Goal: Task Accomplishment & Management: Complete application form

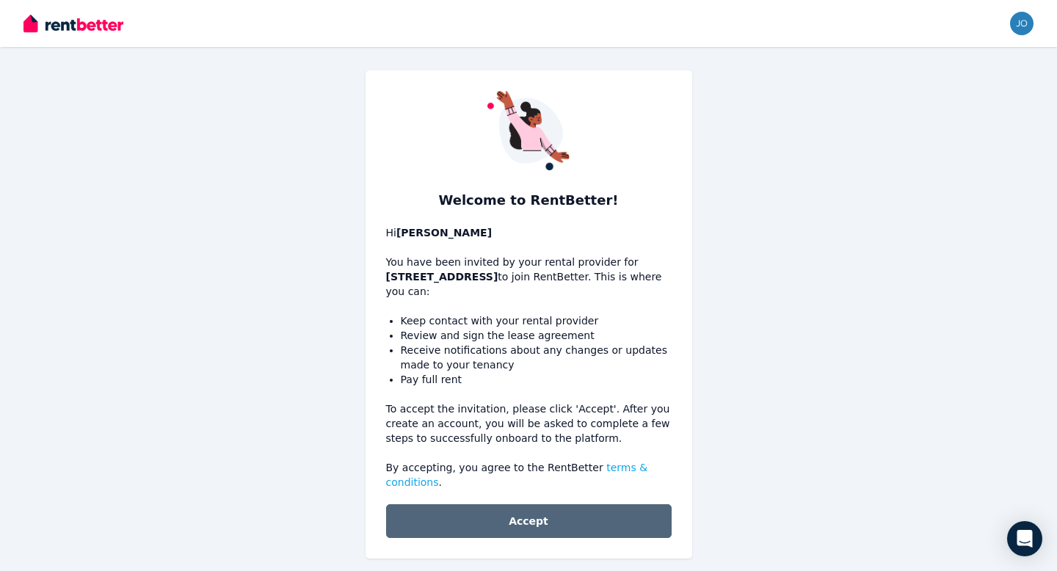
click at [532, 512] on button "Accept" at bounding box center [528, 521] width 285 height 34
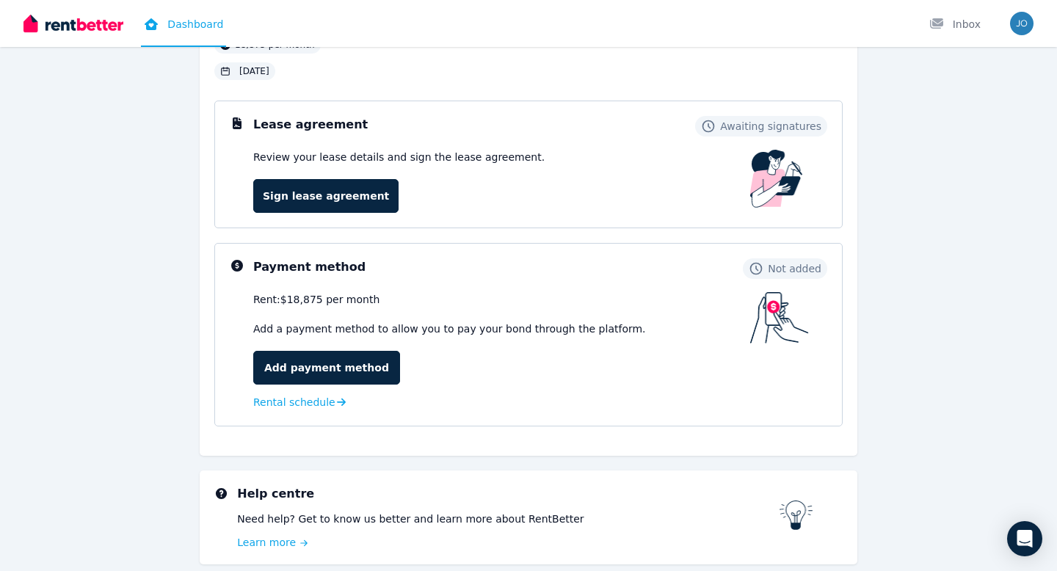
scroll to position [138, 0]
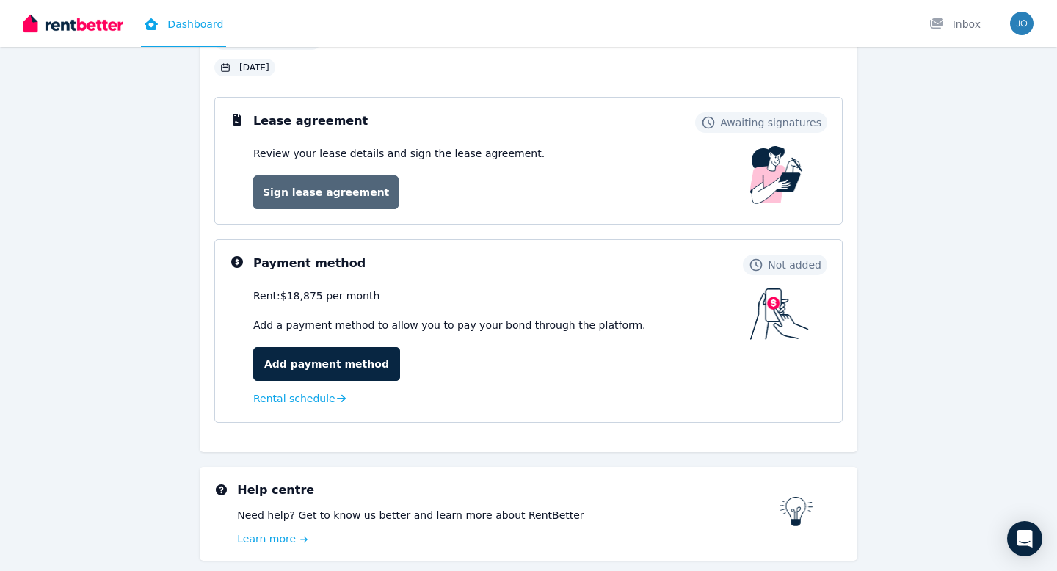
click at [356, 189] on link "Sign lease agreement" at bounding box center [325, 192] width 145 height 34
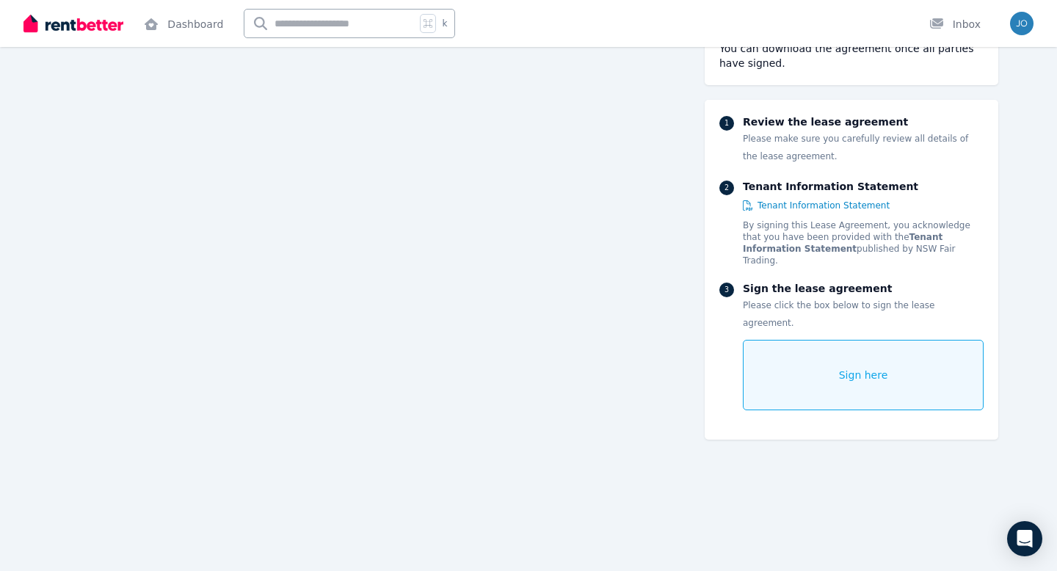
scroll to position [12549, 0]
click at [844, 368] on span "Sign here" at bounding box center [863, 375] width 49 height 15
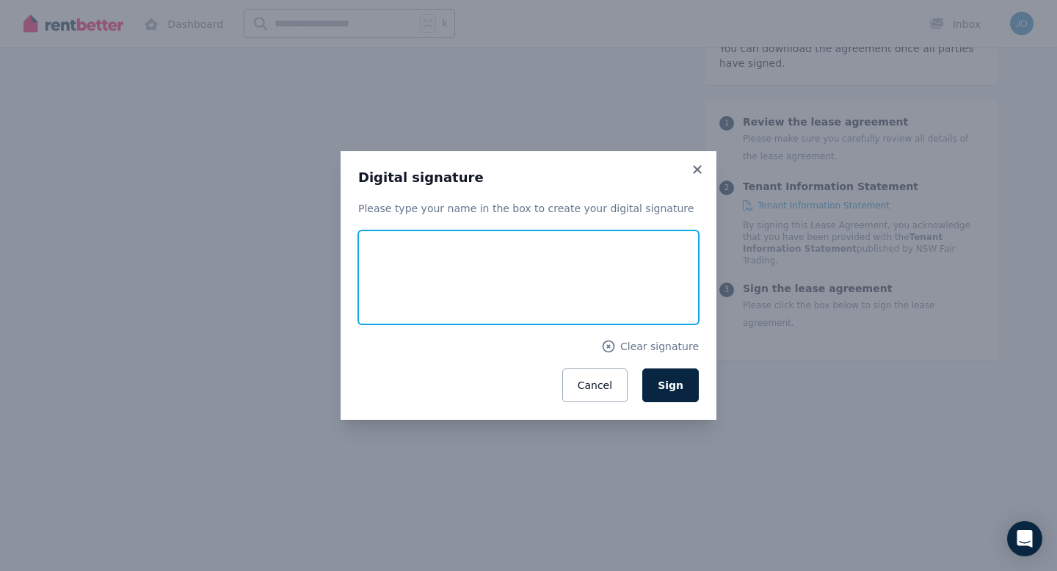
click at [604, 280] on input "text" at bounding box center [528, 277] width 341 height 94
type input "**********"
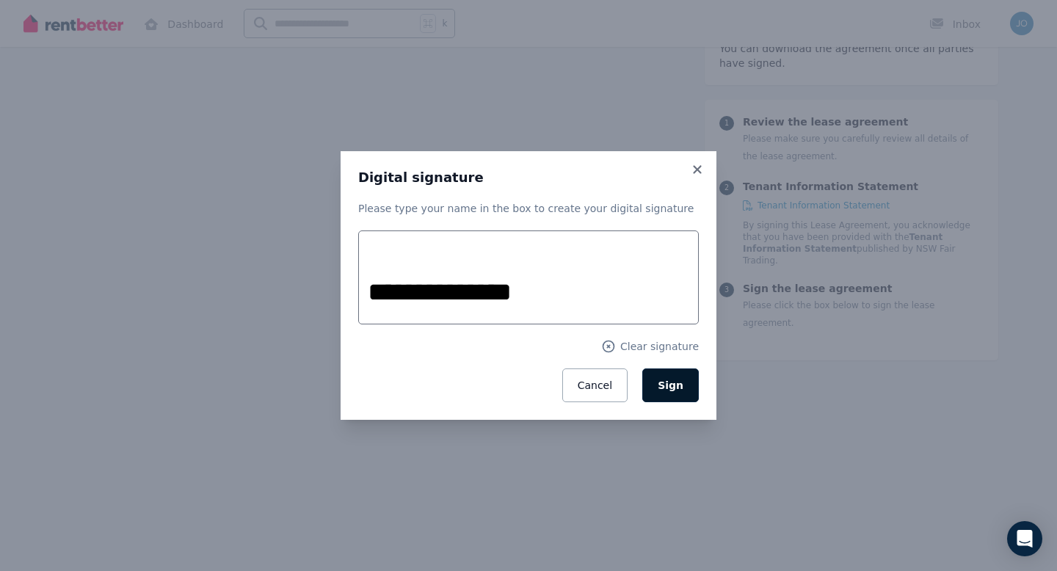
click at [675, 385] on span "Sign" at bounding box center [671, 385] width 26 height 12
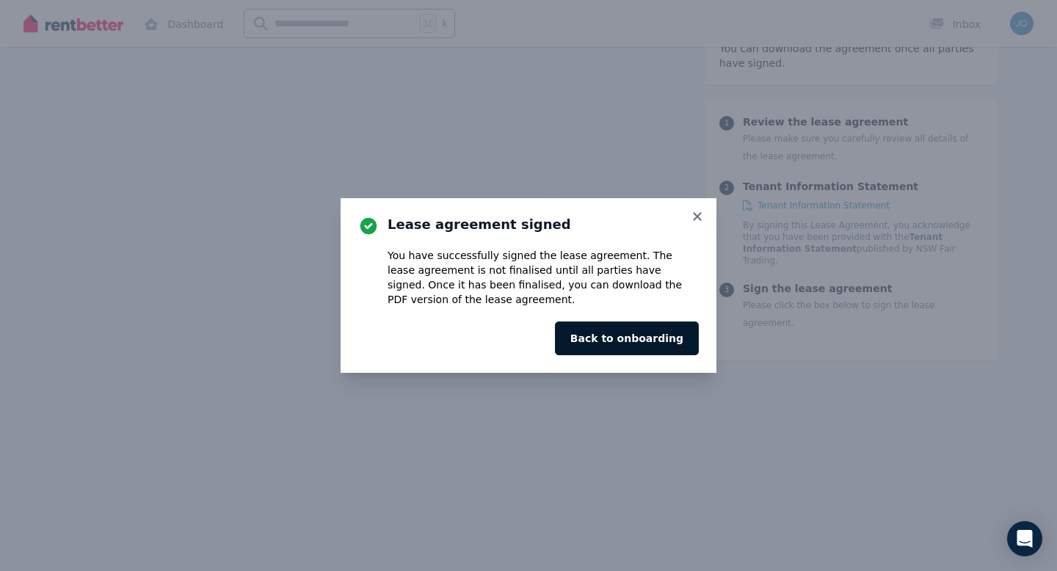
click at [653, 336] on button "Back to onboarding" at bounding box center [627, 338] width 144 height 34
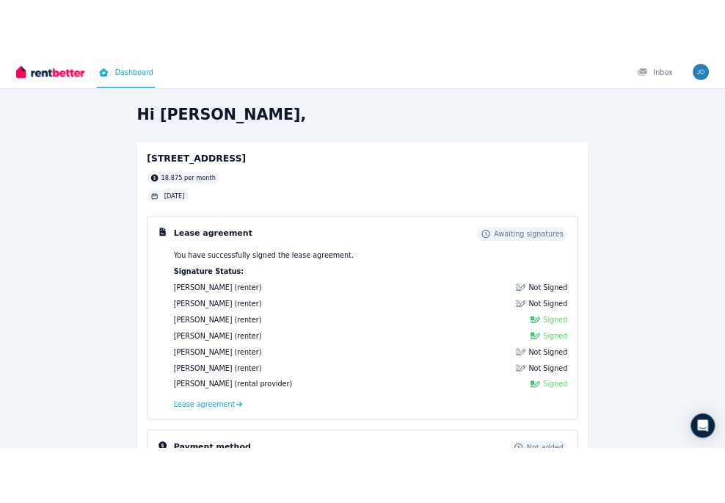
scroll to position [1, 0]
